Goal: Task Accomplishment & Management: Manage account settings

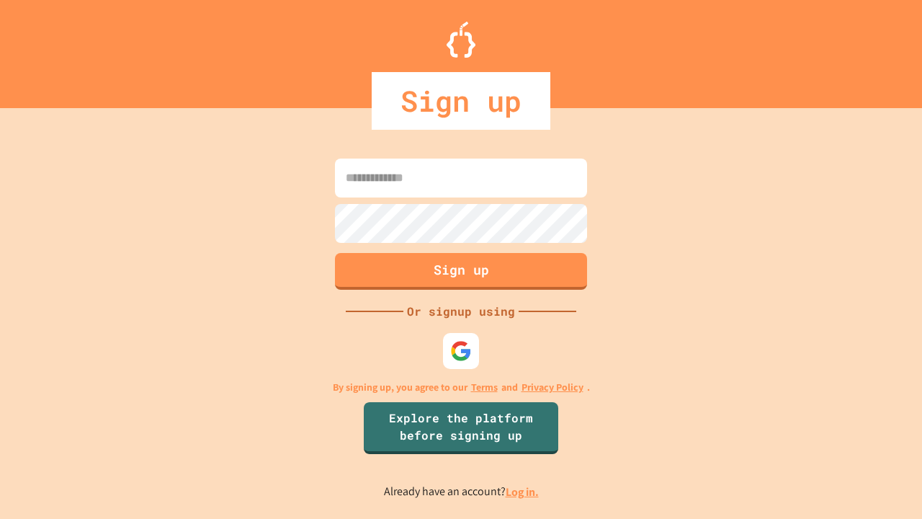
click at [523, 492] on link "Log in." at bounding box center [522, 491] width 33 height 15
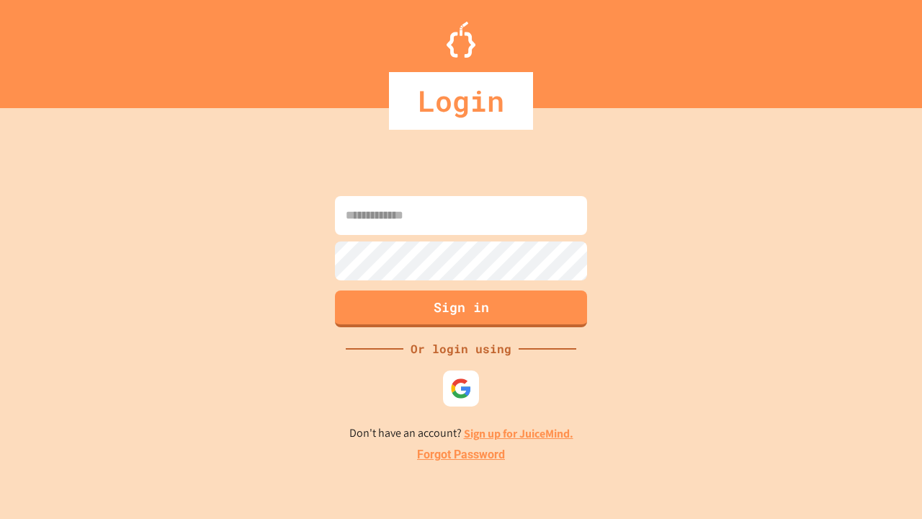
type input "*****"
